Goal: Transaction & Acquisition: Purchase product/service

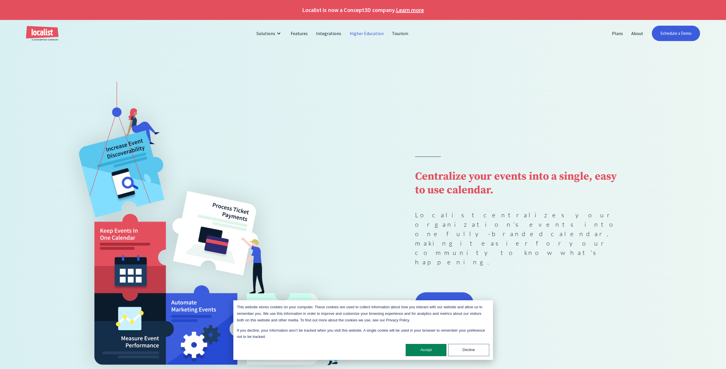
click at [368, 32] on link "Higher Education" at bounding box center [367, 34] width 43 height 14
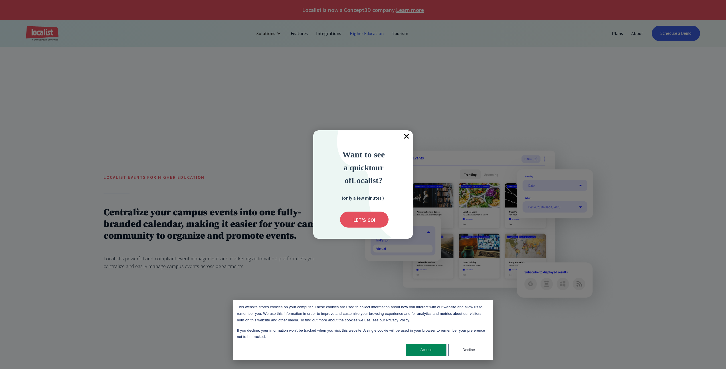
click at [406, 137] on span "×" at bounding box center [407, 136] width 13 height 13
click at [408, 134] on span "×" at bounding box center [407, 136] width 13 height 13
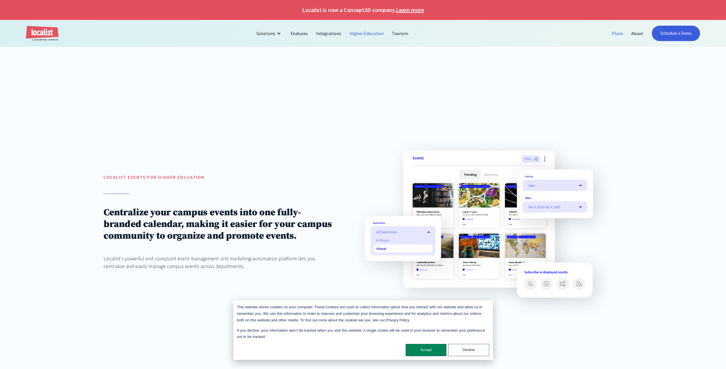
click at [614, 31] on link "Plans" at bounding box center [617, 34] width 19 height 14
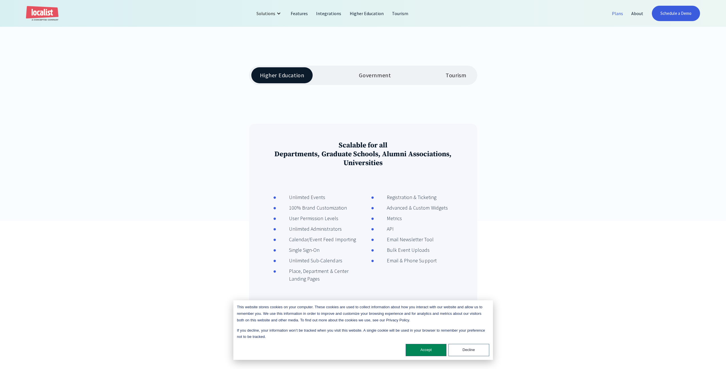
scroll to position [222, 0]
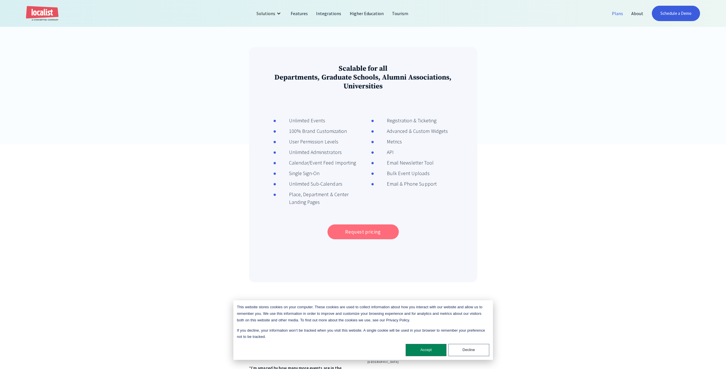
click at [382, 235] on link "Request pricing" at bounding box center [363, 232] width 71 height 15
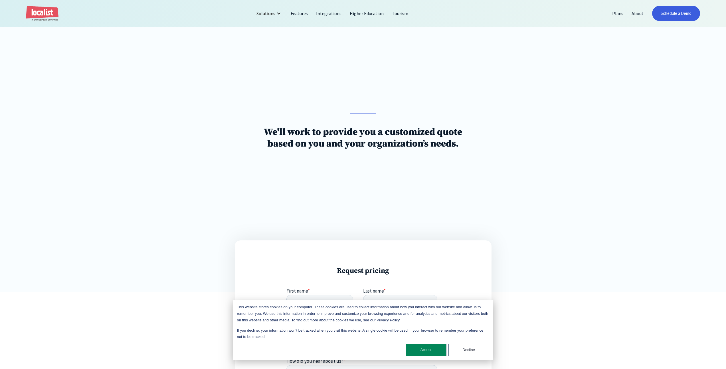
scroll to position [21, 0]
